Goal: Information Seeking & Learning: Check status

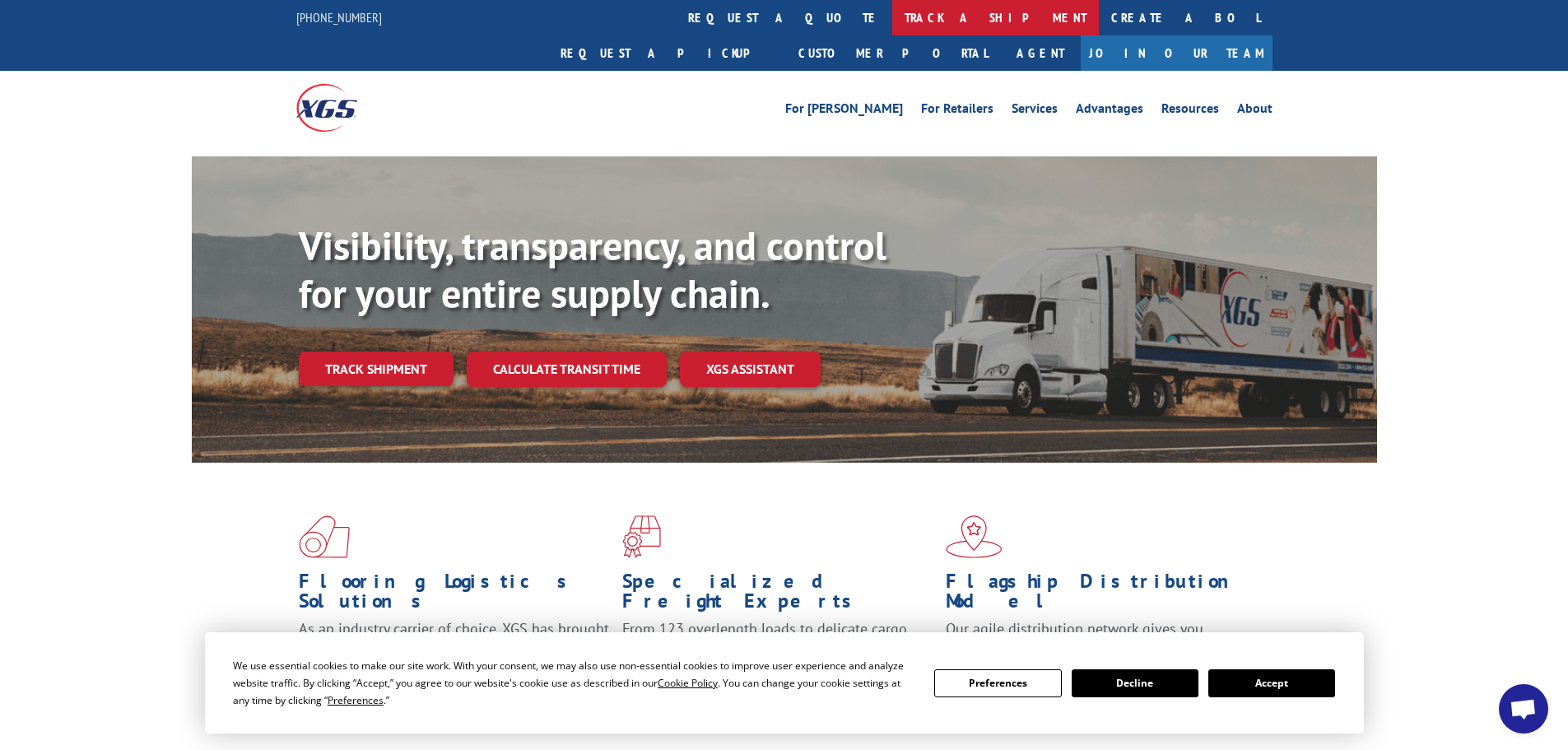
click at [892, 22] on link "track a shipment" at bounding box center [995, 17] width 207 height 35
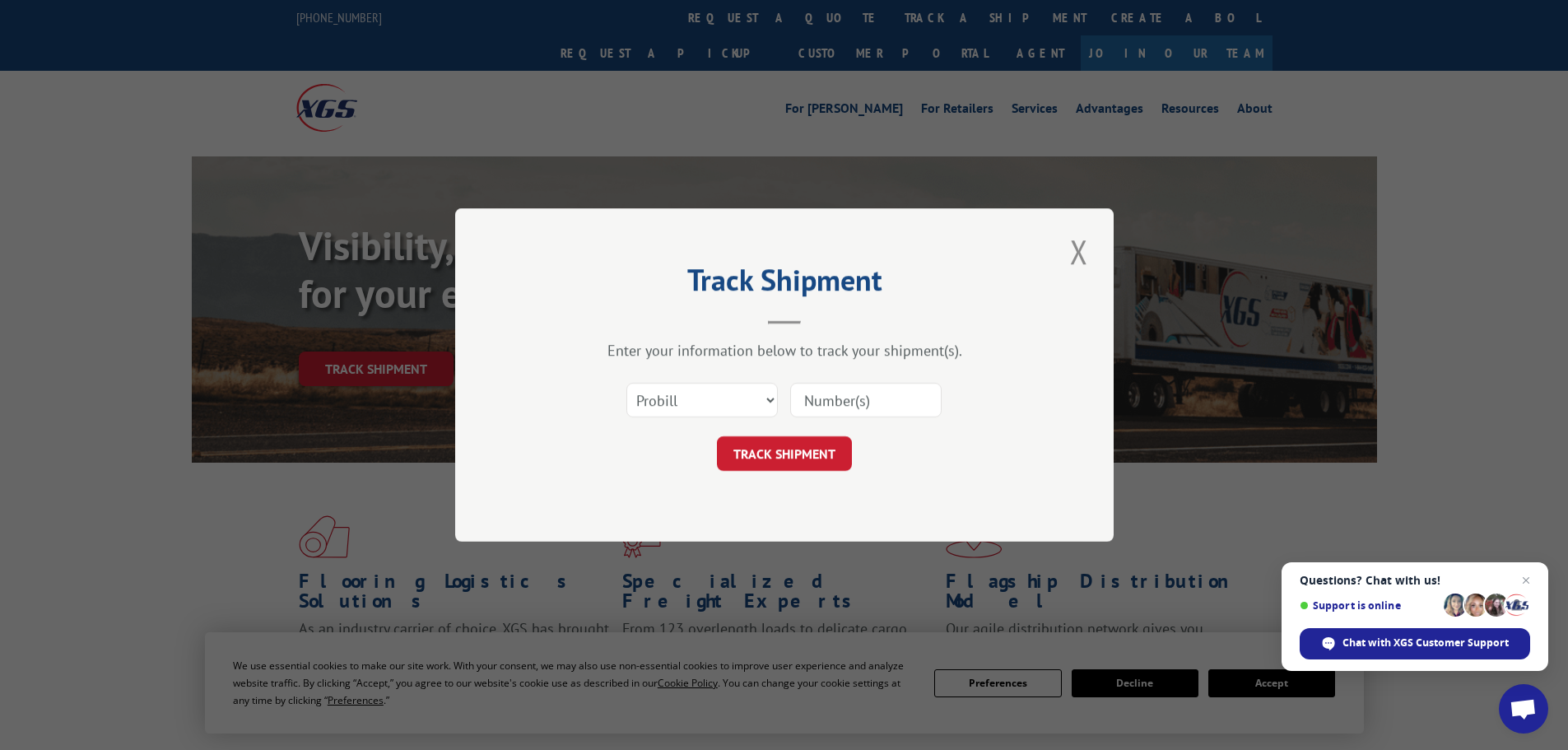
click at [852, 398] on input at bounding box center [866, 400] width 151 height 35
paste input "17059408"
type input "17059408"
click at [794, 457] on button "TRACK SHIPMENT" at bounding box center [784, 453] width 135 height 35
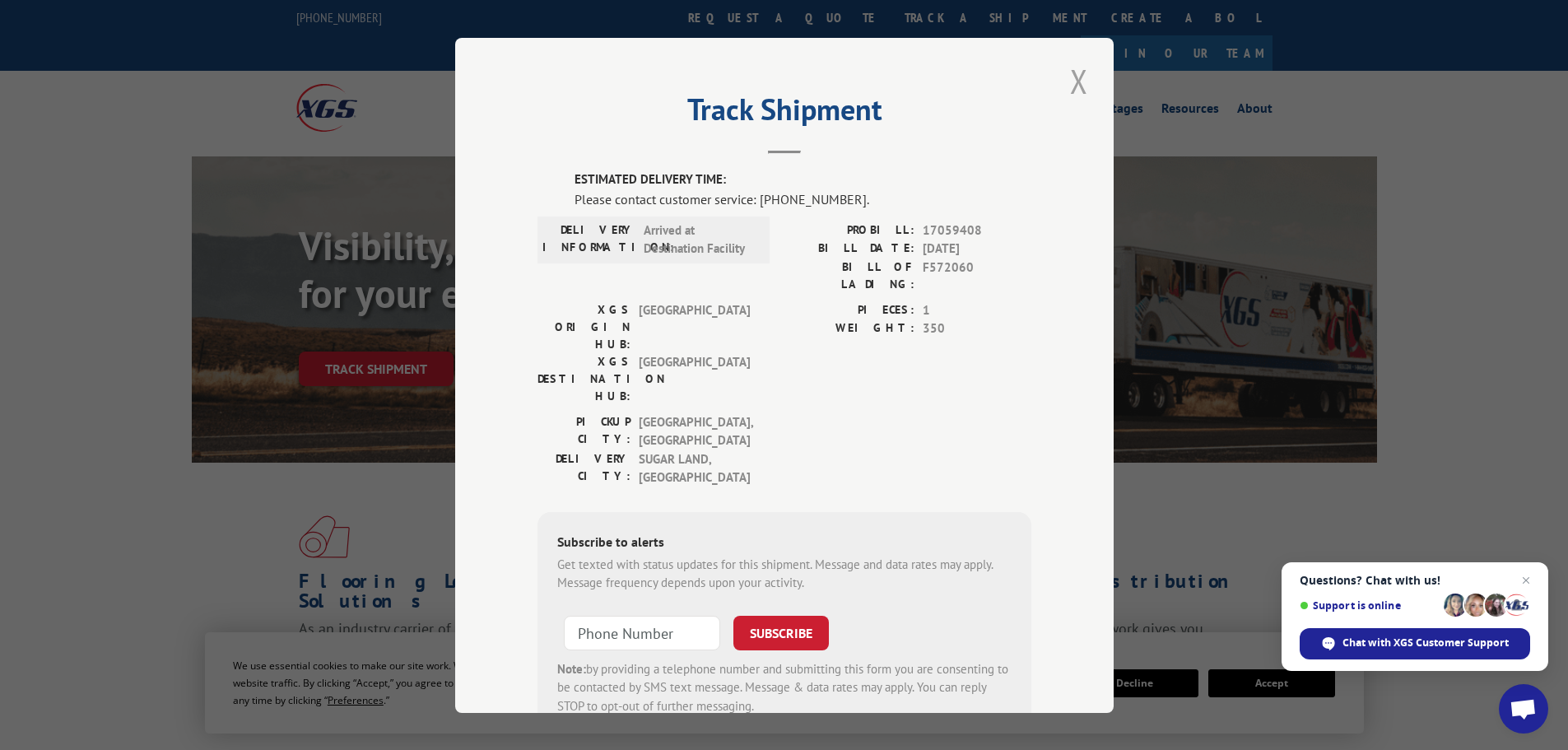
click at [1075, 76] on button "Close modal" at bounding box center [1079, 81] width 28 height 45
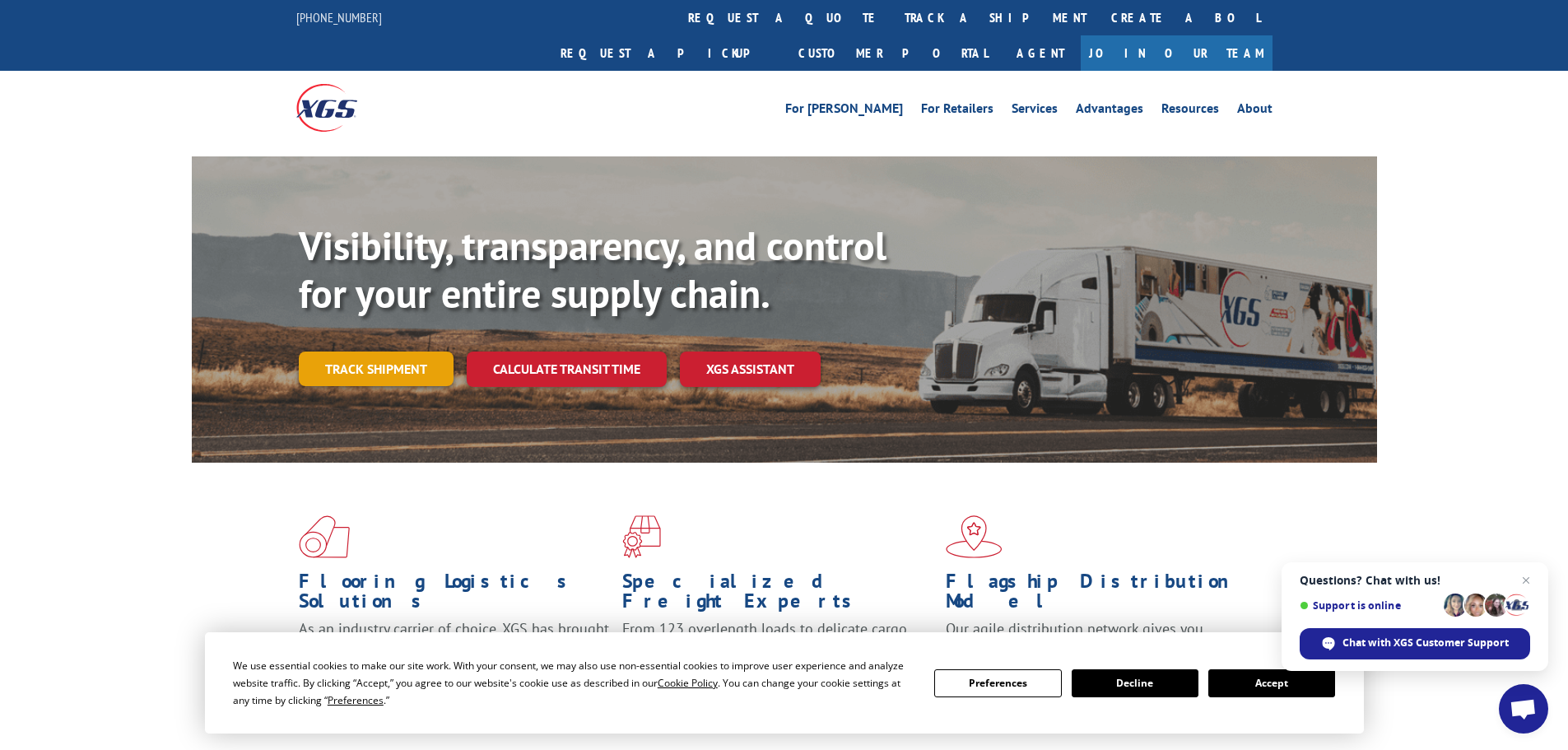
click at [356, 352] on link "Track shipment" at bounding box center [376, 369] width 155 height 35
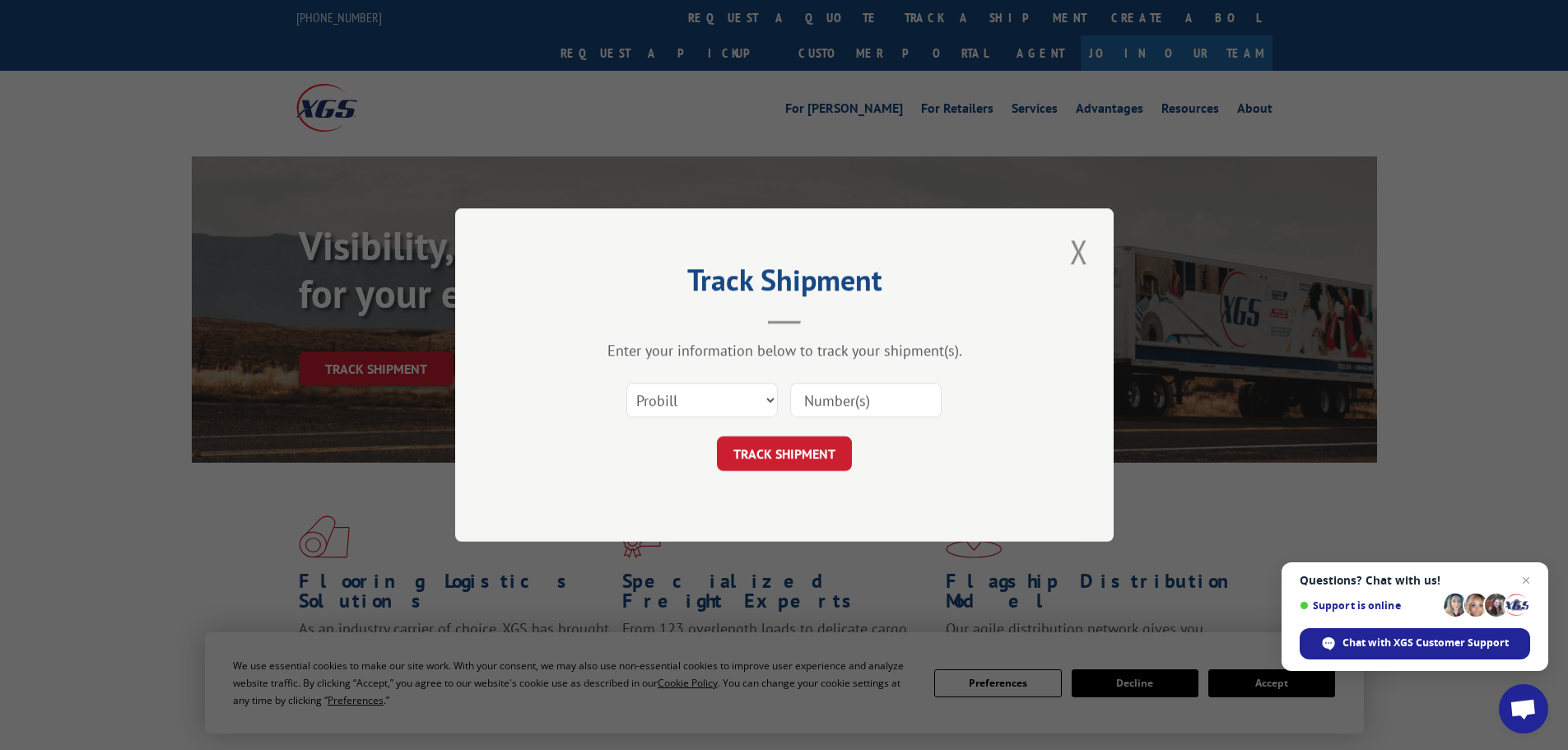
click at [843, 403] on input at bounding box center [866, 400] width 151 height 35
type input "17059408"
click at [824, 462] on button "TRACK SHIPMENT" at bounding box center [784, 453] width 135 height 35
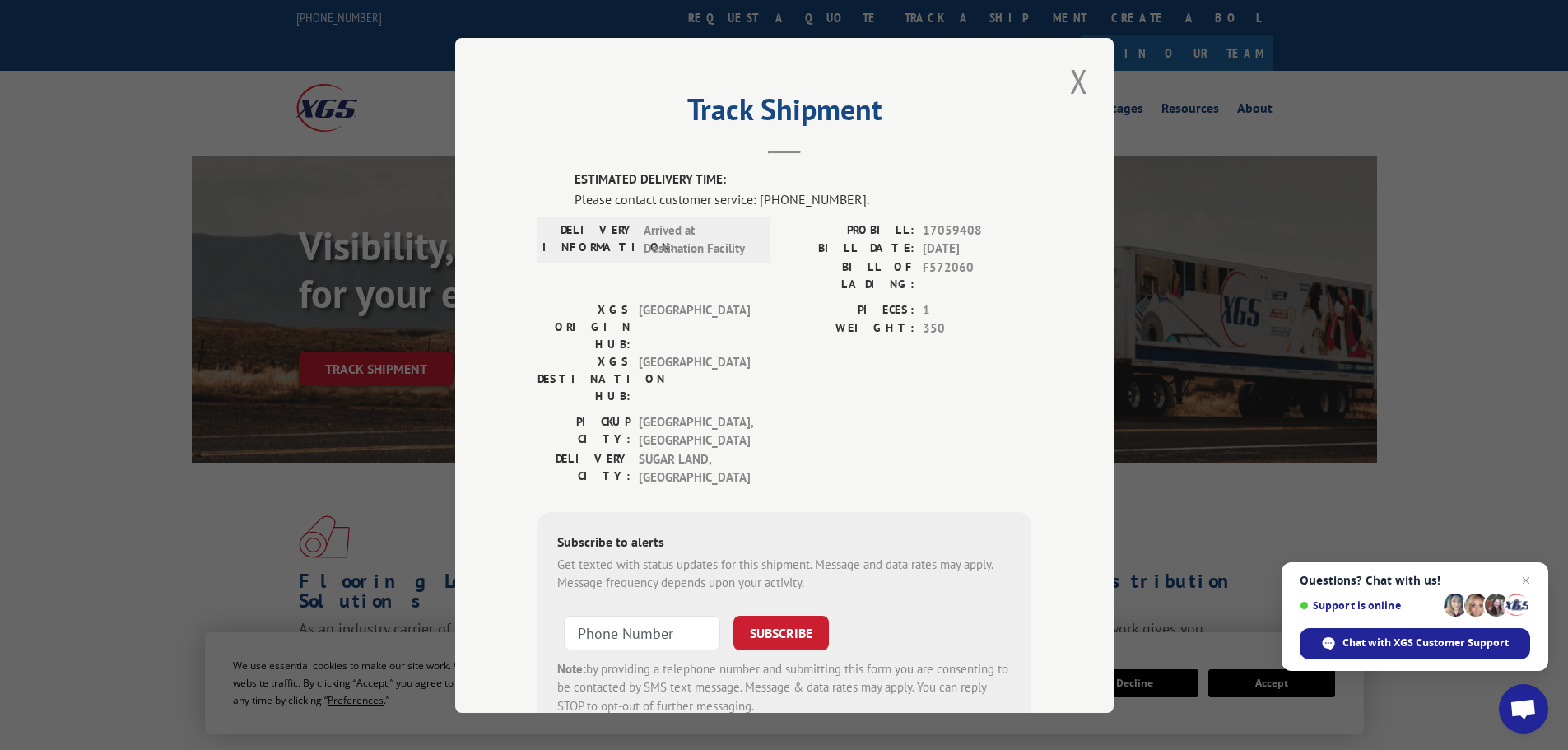
scroll to position [34, 0]
